Goal: Task Accomplishment & Management: Manage account settings

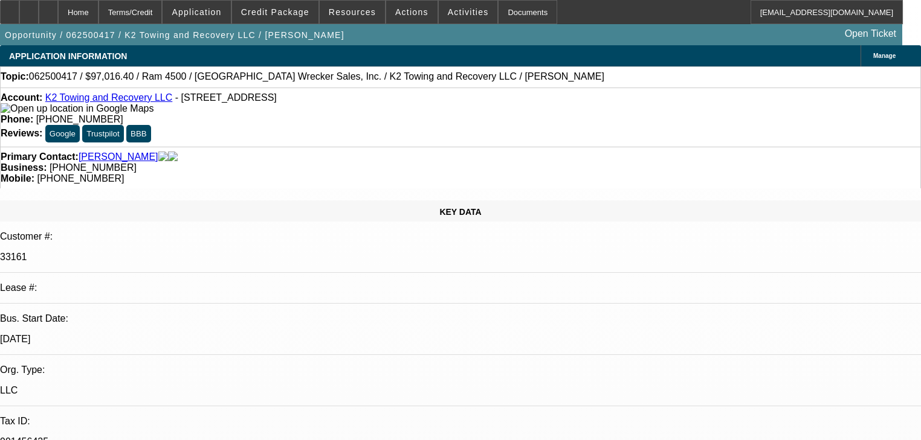
select select "0.1"
select select "2"
select select "0"
select select "6"
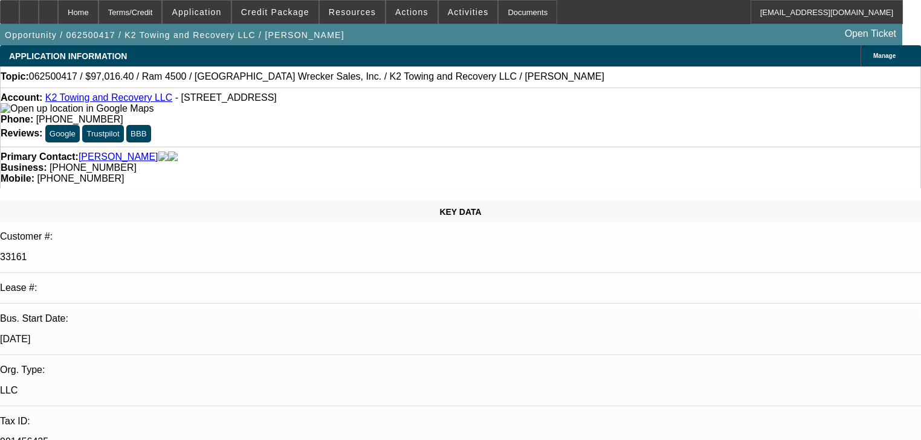
select select "0"
select select "2"
select select "0"
select select "6"
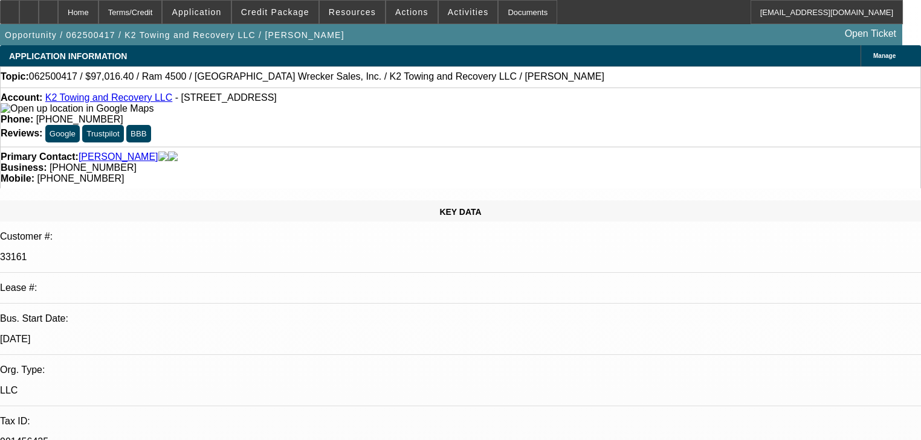
select select "0.1"
select select "2"
select select "0"
select select "6"
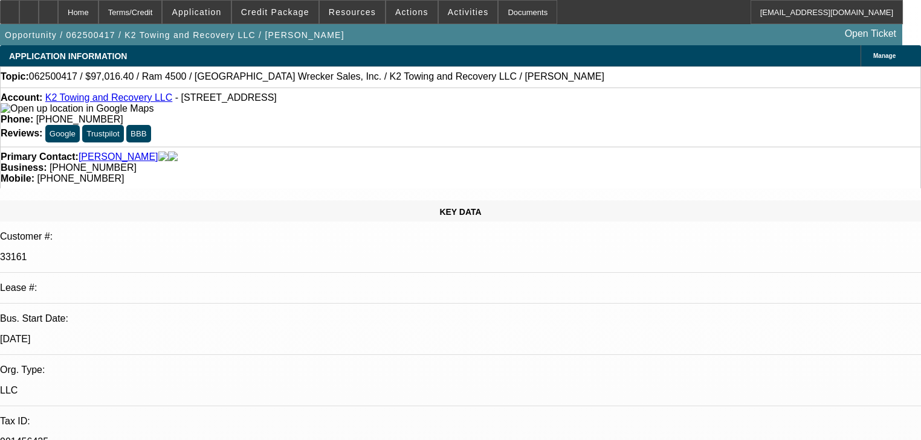
select select "0.1"
select select "2"
select select "0"
select select "6"
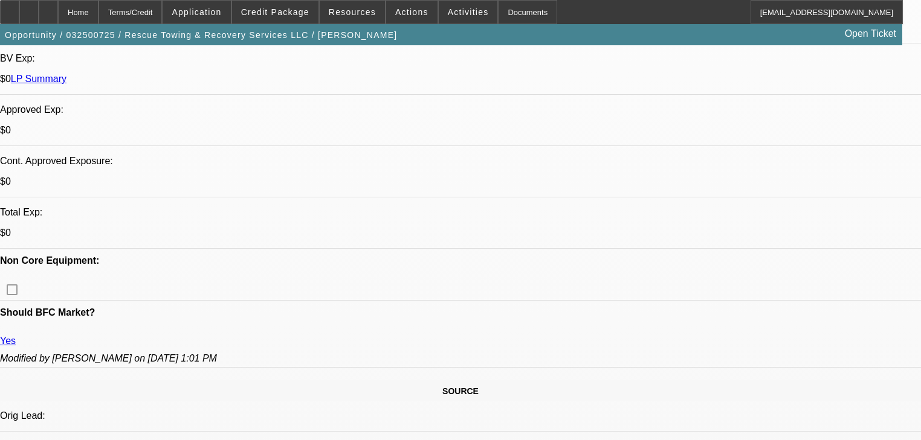
select select "0"
select select "6"
select select "0"
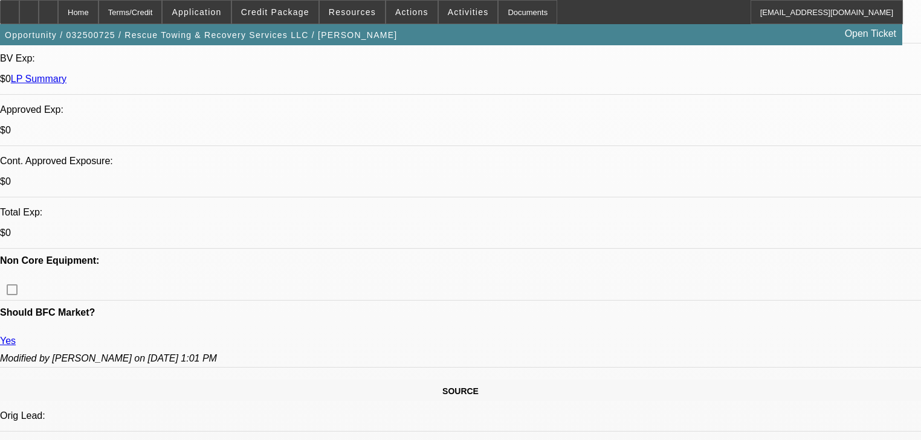
select select "0"
select select "6"
select select "0"
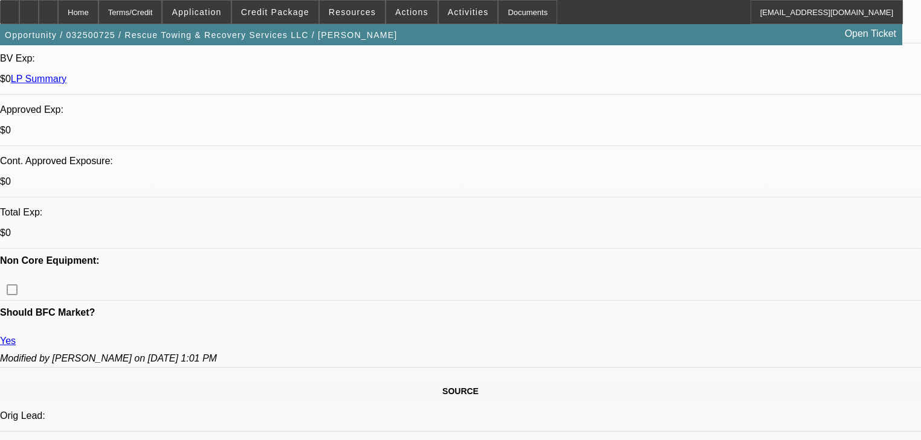
select select "0"
select select "6"
select select "0"
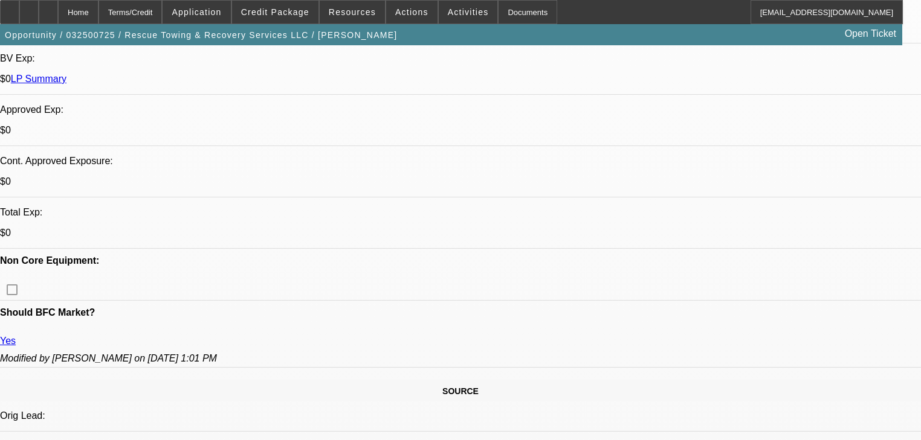
select select "6"
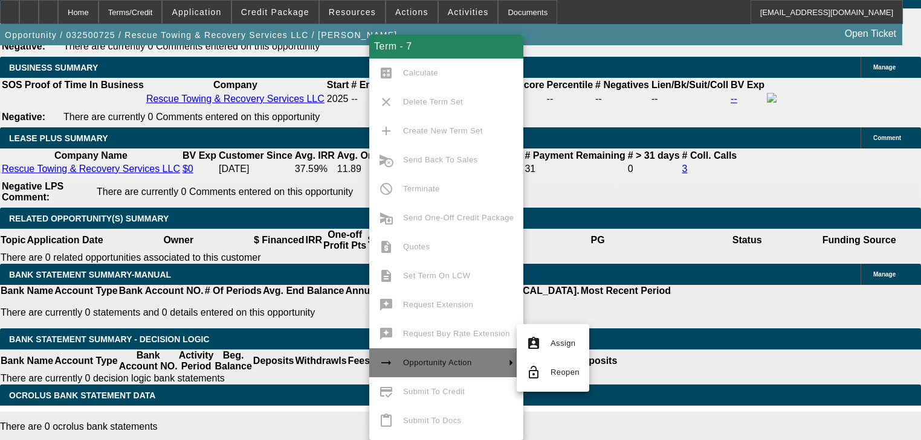
scroll to position [2078, 0]
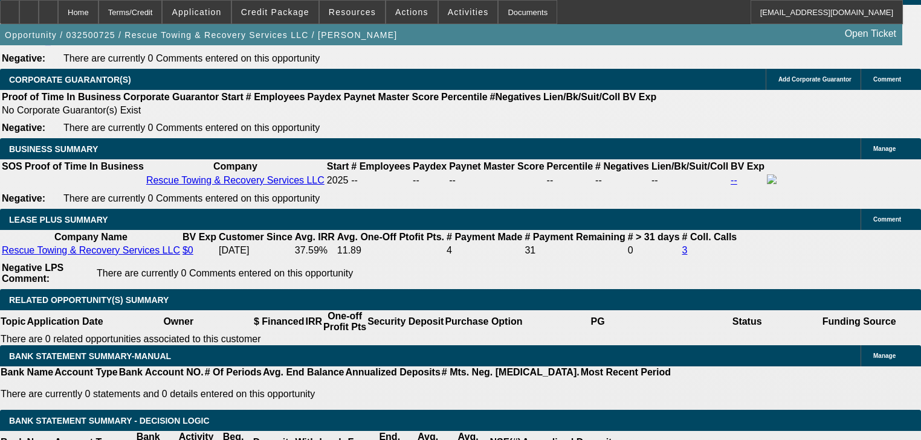
scroll to position [1885, 0]
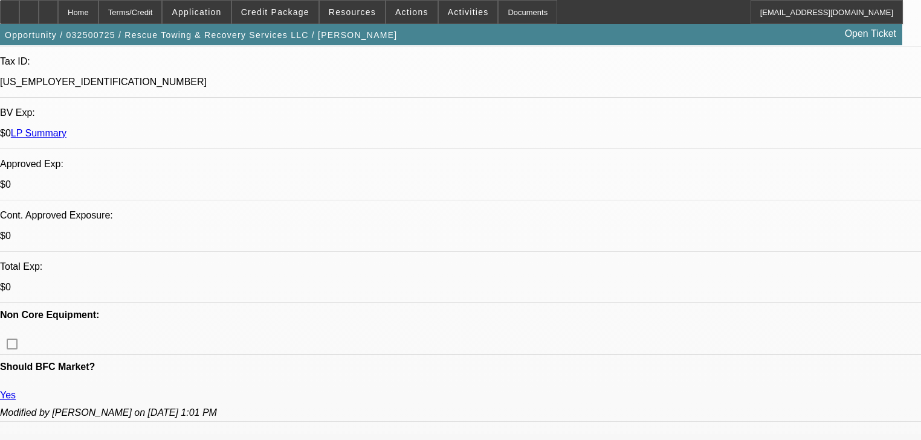
scroll to position [290, 0]
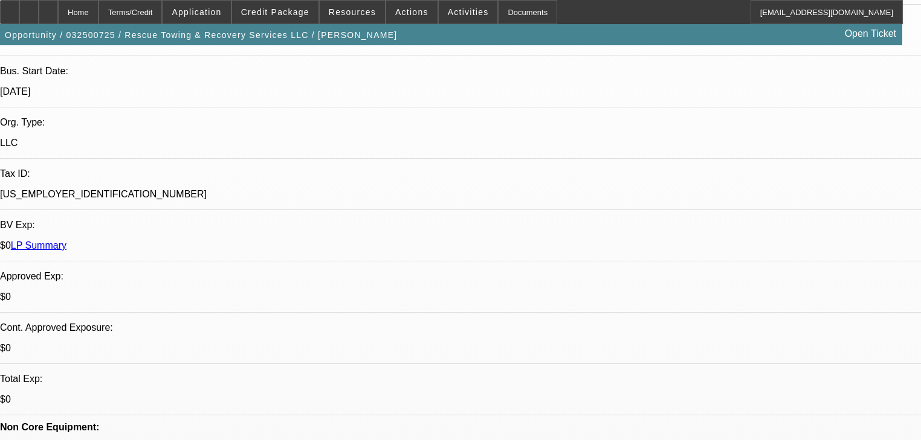
scroll to position [193, 0]
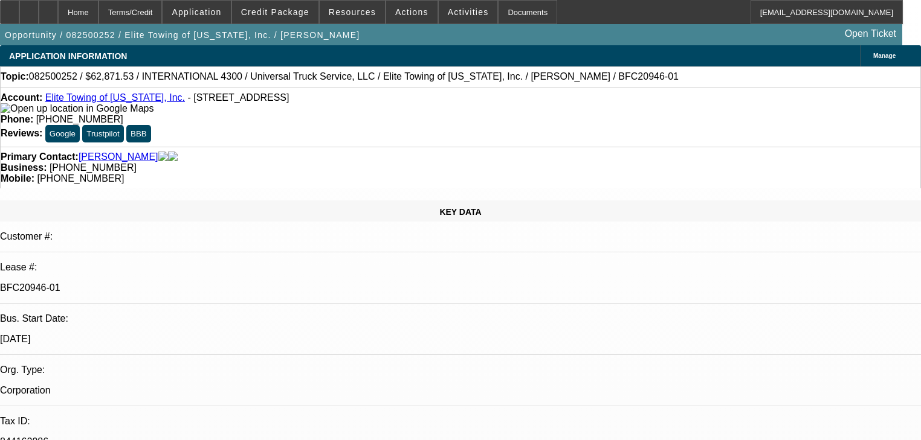
select select "0.1"
select select "0"
select select "6"
select select "0.1"
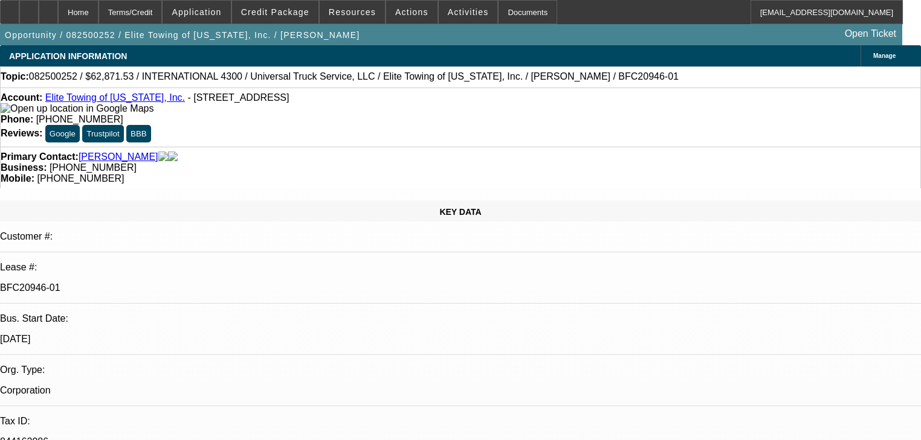
select select "0"
select select "6"
select select "0.1"
select select "0"
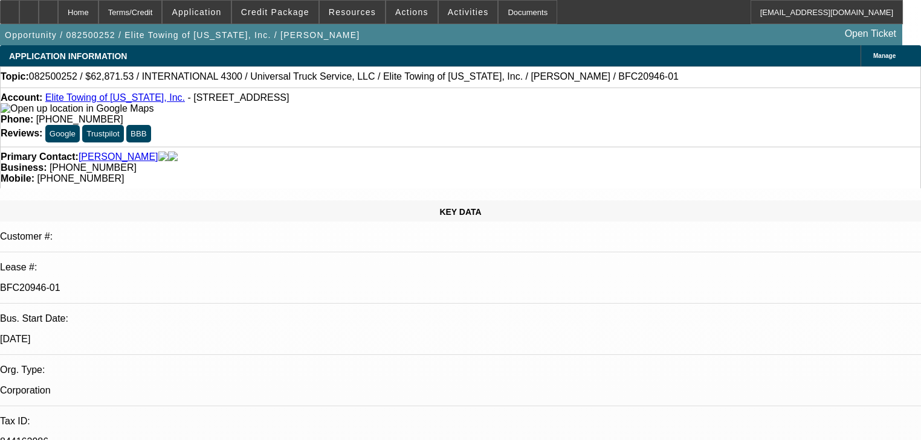
select select "0"
select select "6"
select select "0"
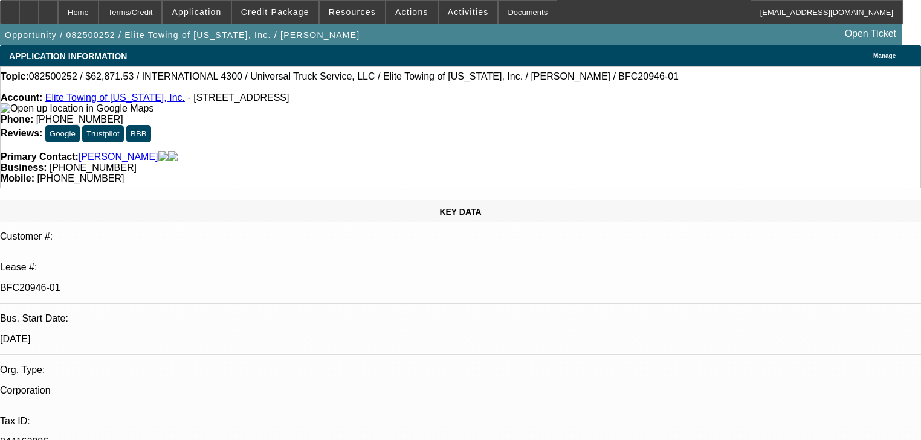
select select "6"
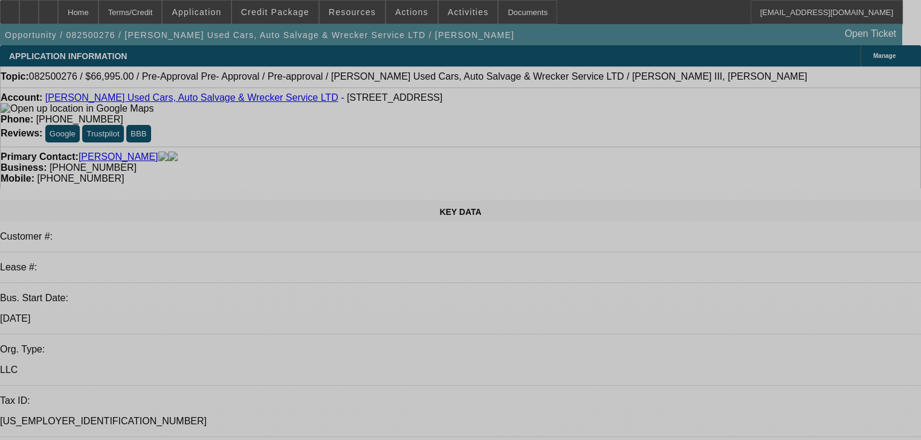
select select "0.1"
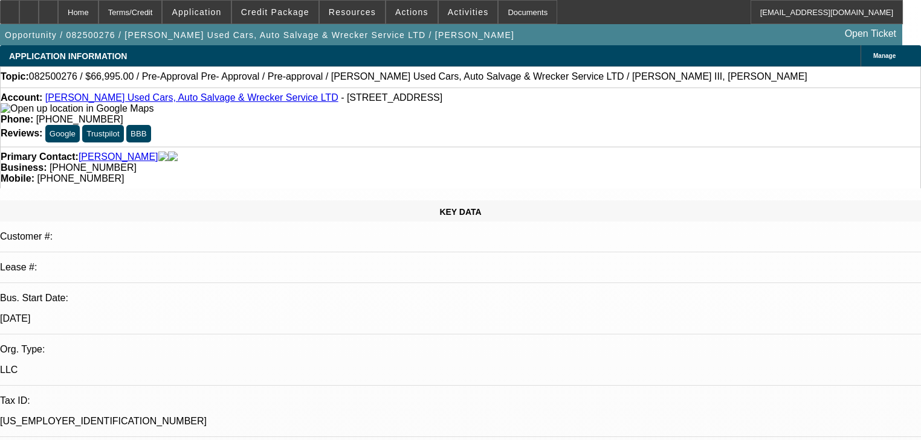
select select "0"
select select "3"
select select "0"
select select "6"
select select "0"
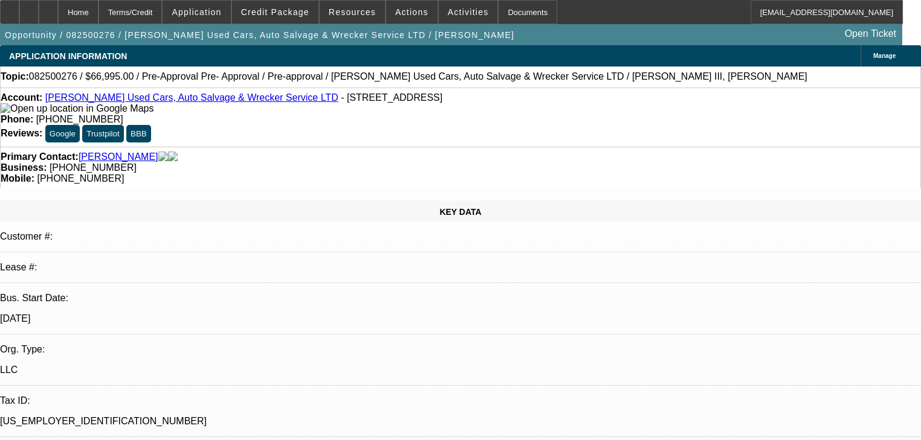
select select "0"
select select "3"
select select "0"
select select "6"
select select "0"
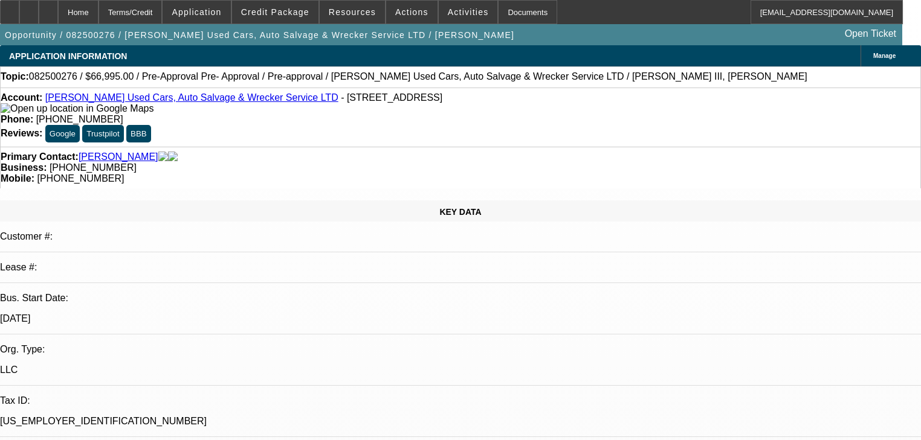
select select "0"
select select "3"
select select "0"
select select "6"
select select "0"
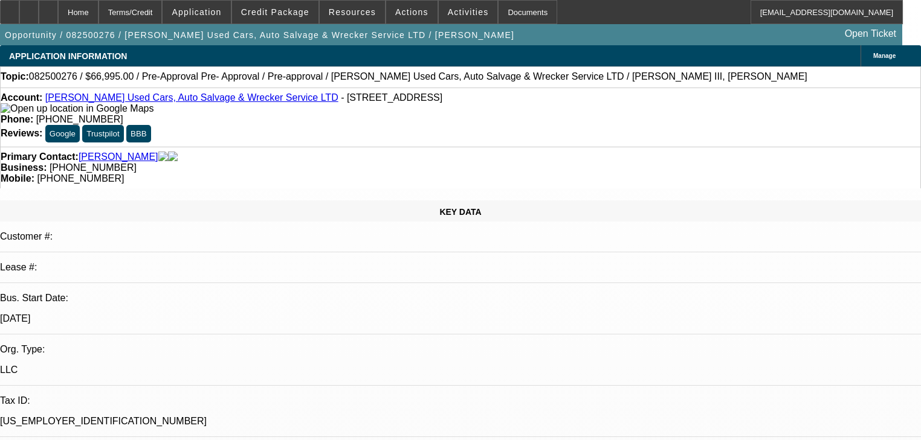
select select "0"
select select "3"
select select "0"
select select "6"
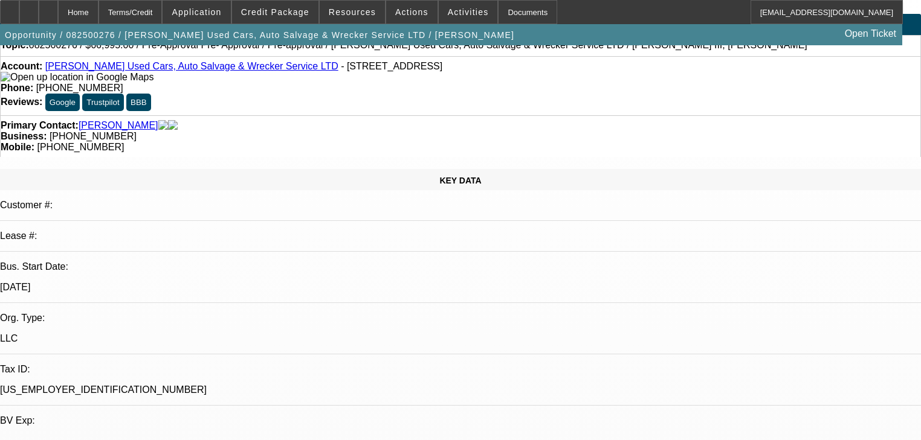
scroll to position [48, 0]
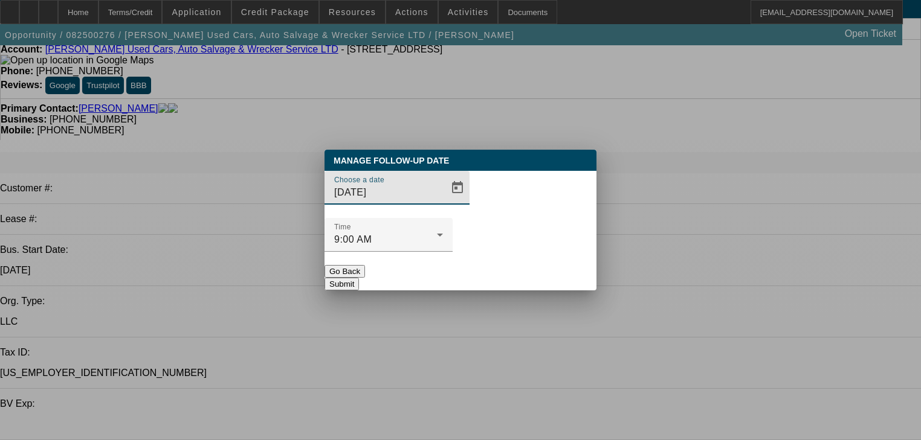
scroll to position [0, 0]
click at [443, 202] on span "Open calendar" at bounding box center [457, 187] width 29 height 29
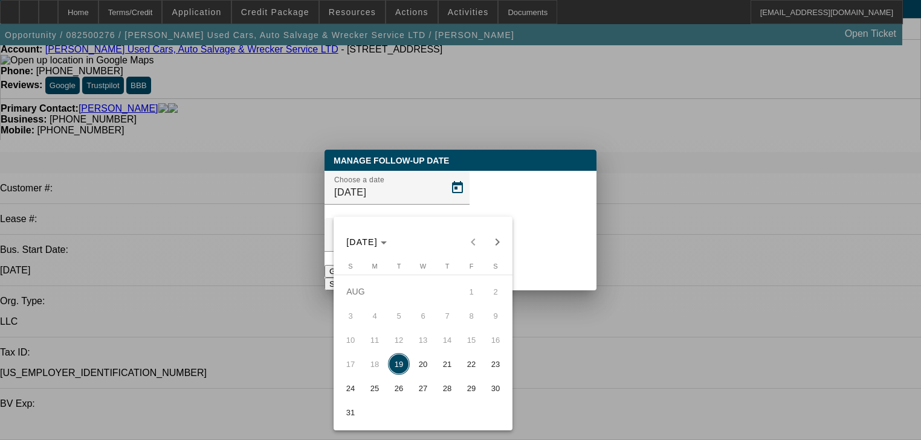
click at [451, 371] on span "21" at bounding box center [447, 364] width 22 height 22
type input "8/21/2025"
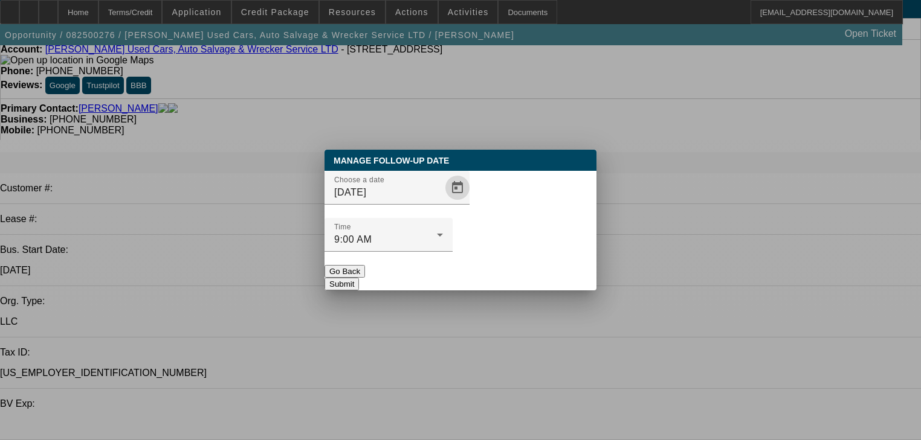
click at [359, 278] on button "Submit" at bounding box center [341, 284] width 34 height 13
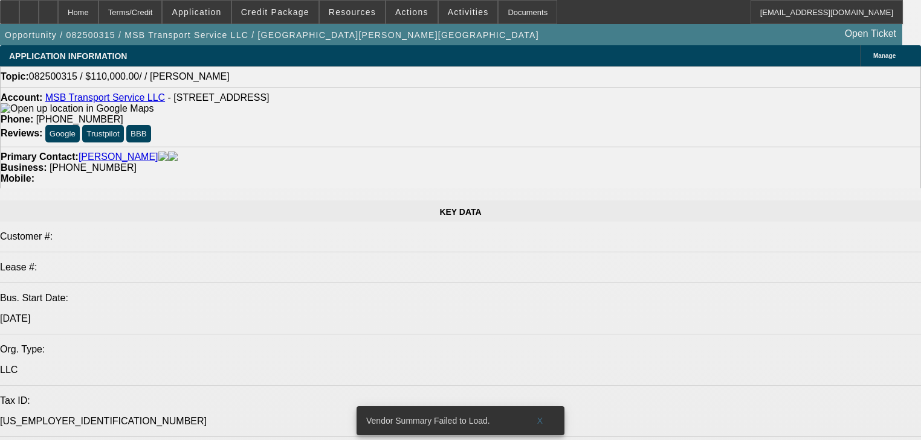
select select "0"
select select "2"
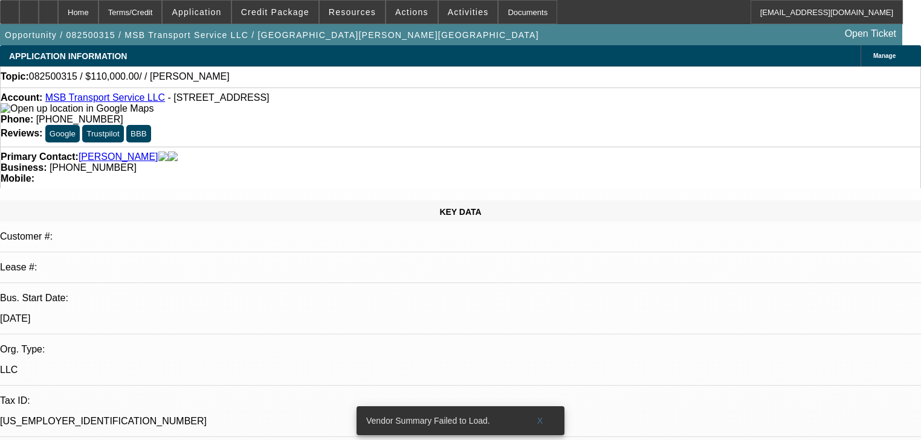
select select "2"
select select "0.1"
select select "4"
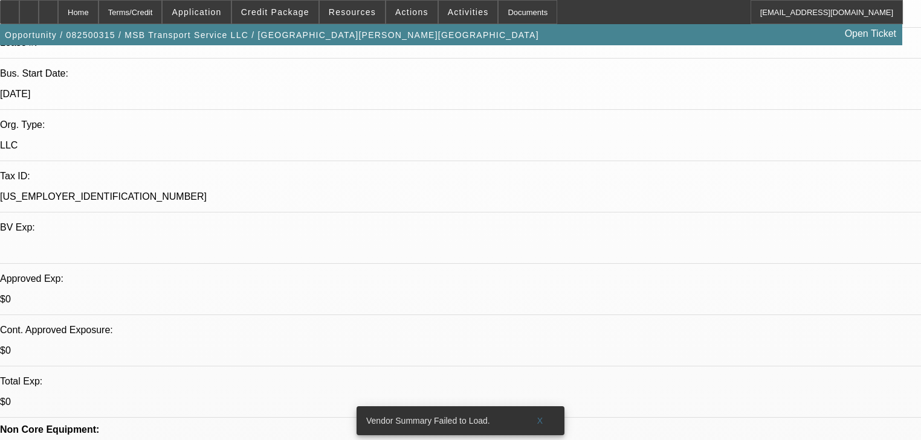
scroll to position [242, 0]
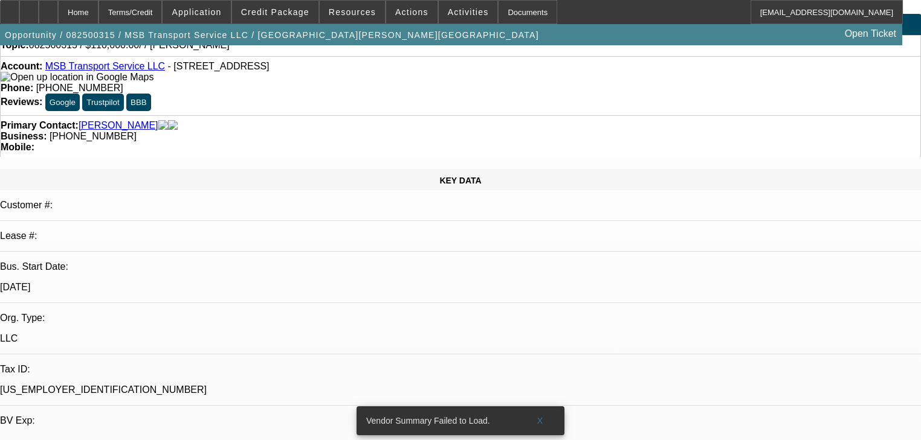
scroll to position [48, 0]
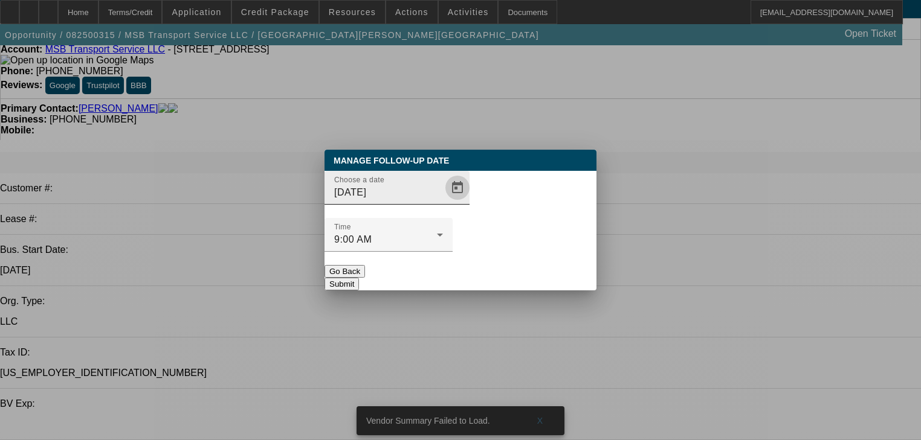
click at [443, 202] on span "Open calendar" at bounding box center [457, 187] width 29 height 29
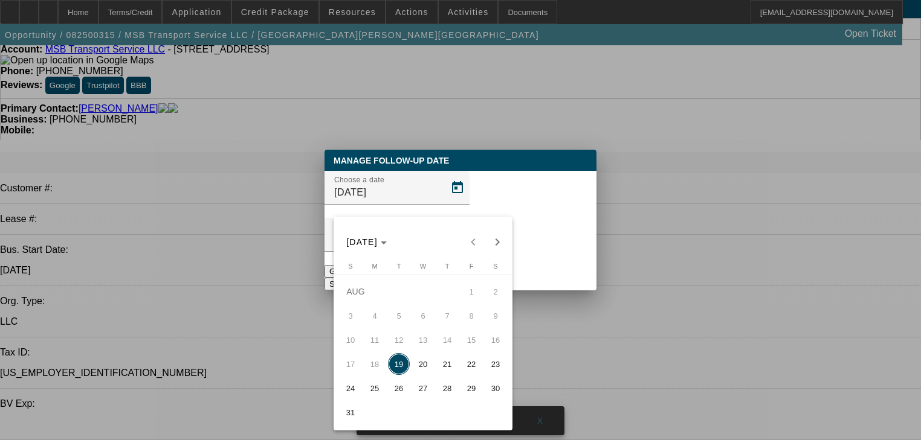
click at [375, 389] on span "25" at bounding box center [375, 389] width 22 height 22
type input "[DATE]"
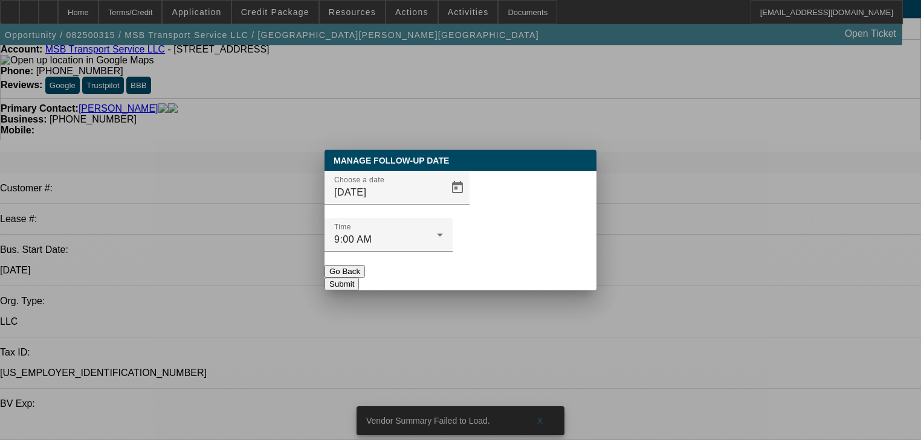
click at [359, 278] on button "Submit" at bounding box center [341, 284] width 34 height 13
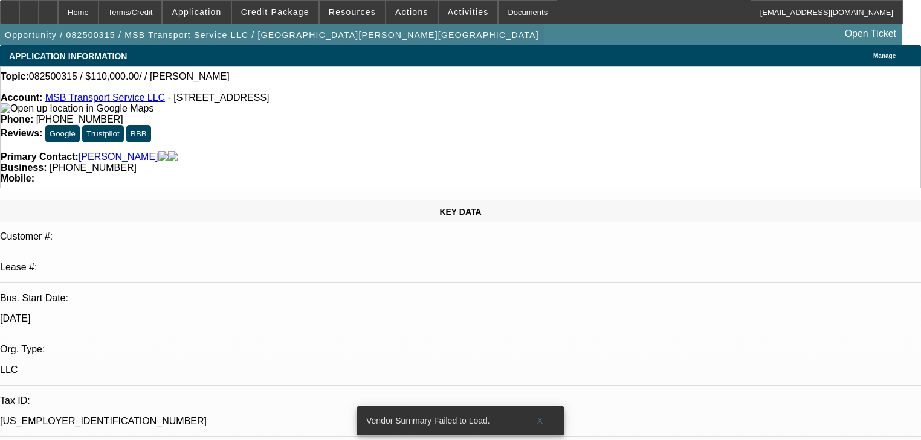
scroll to position [48, 0]
